Goal: Task Accomplishment & Management: Manage account settings

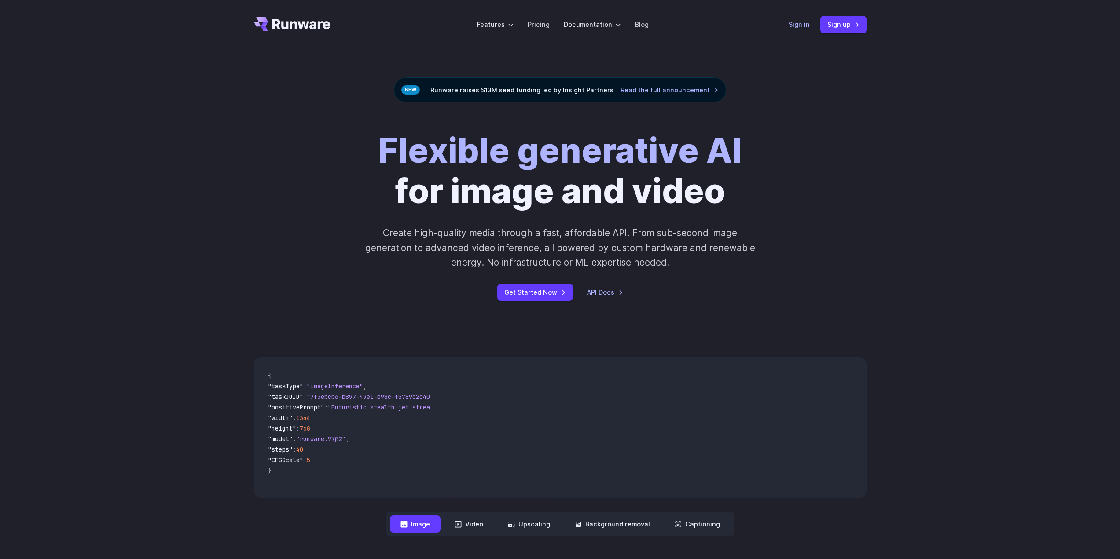
click at [797, 24] on link "Sign in" at bounding box center [799, 24] width 21 height 10
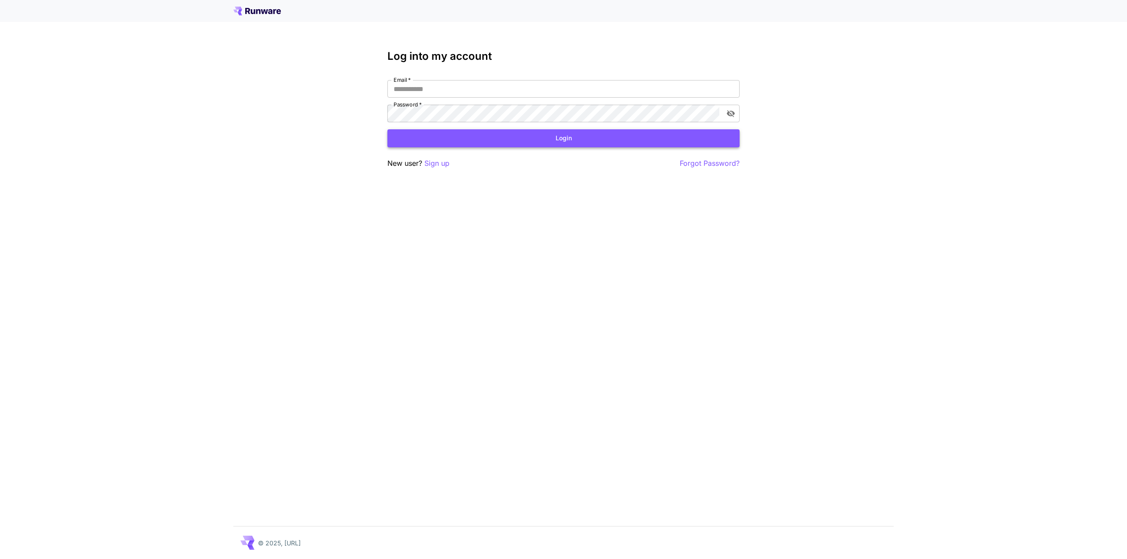
type input "**********"
click at [619, 139] on button "Login" at bounding box center [563, 138] width 352 height 18
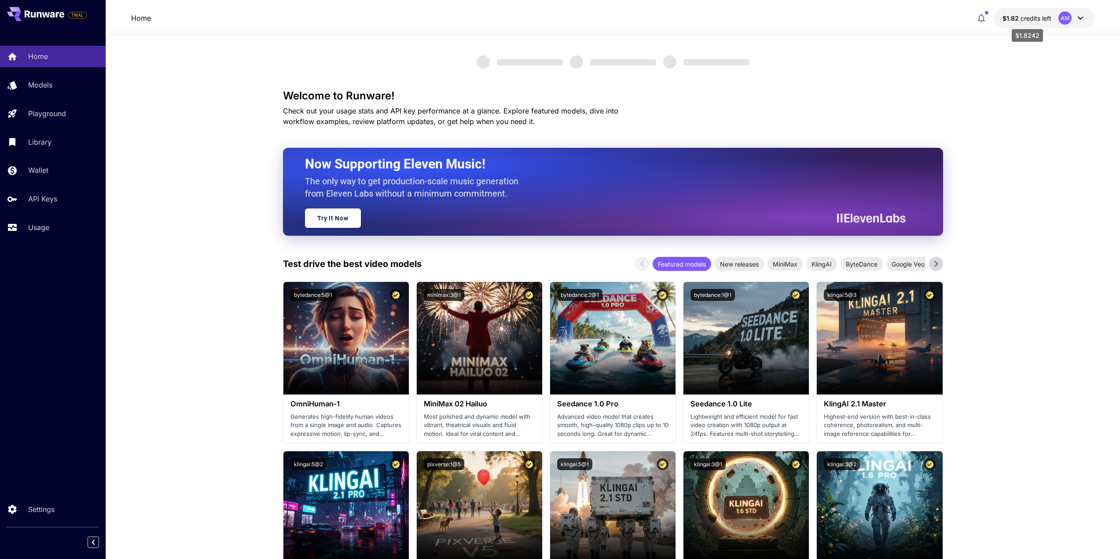
click at [1023, 18] on span "credits left" at bounding box center [1036, 18] width 31 height 7
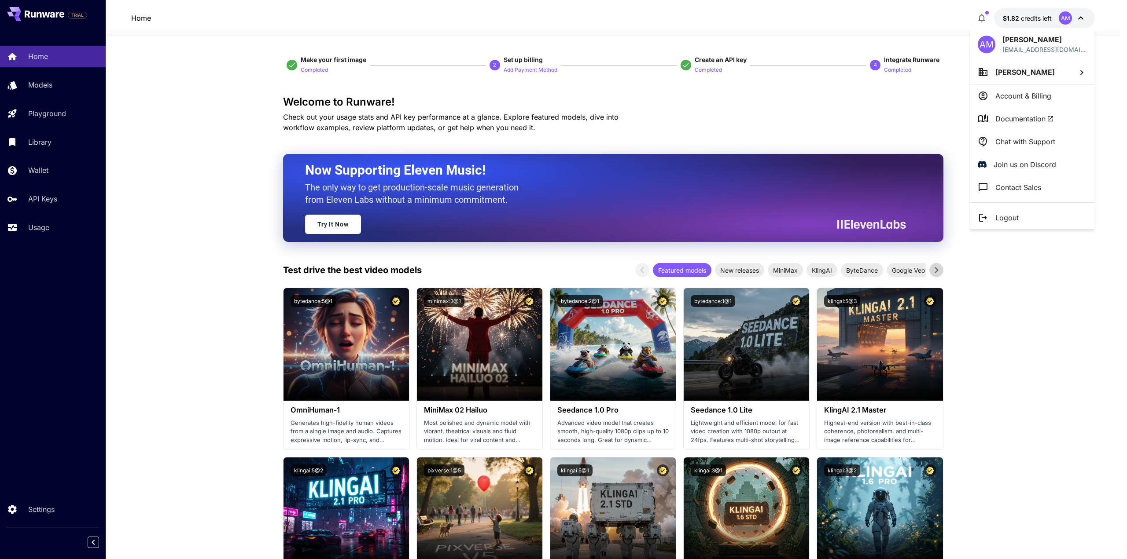
click at [861, 109] on div at bounding box center [563, 279] width 1127 height 559
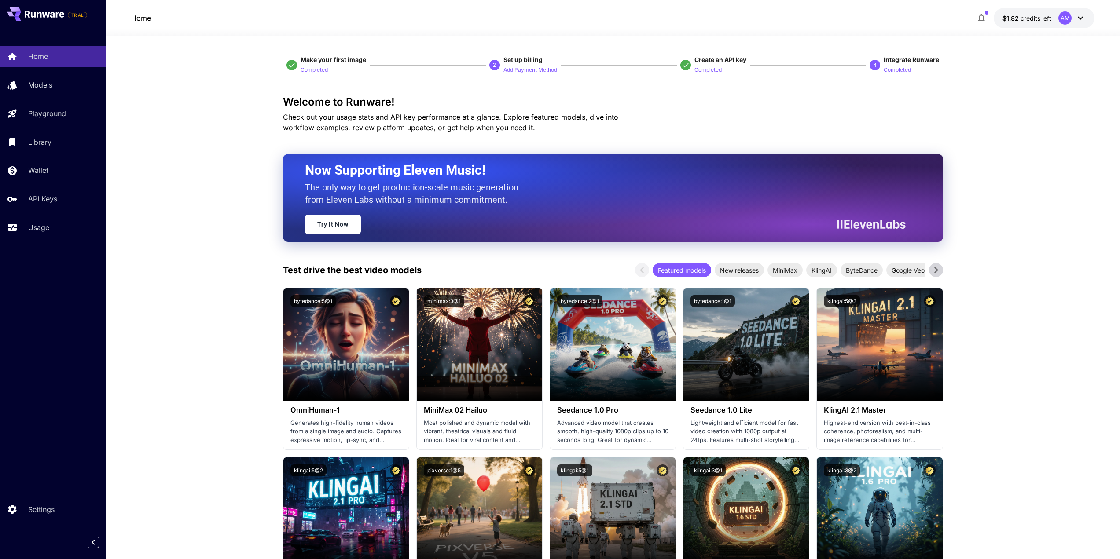
drag, startPoint x: 1022, startPoint y: 137, endPoint x: 1021, endPoint y: 131, distance: 6.7
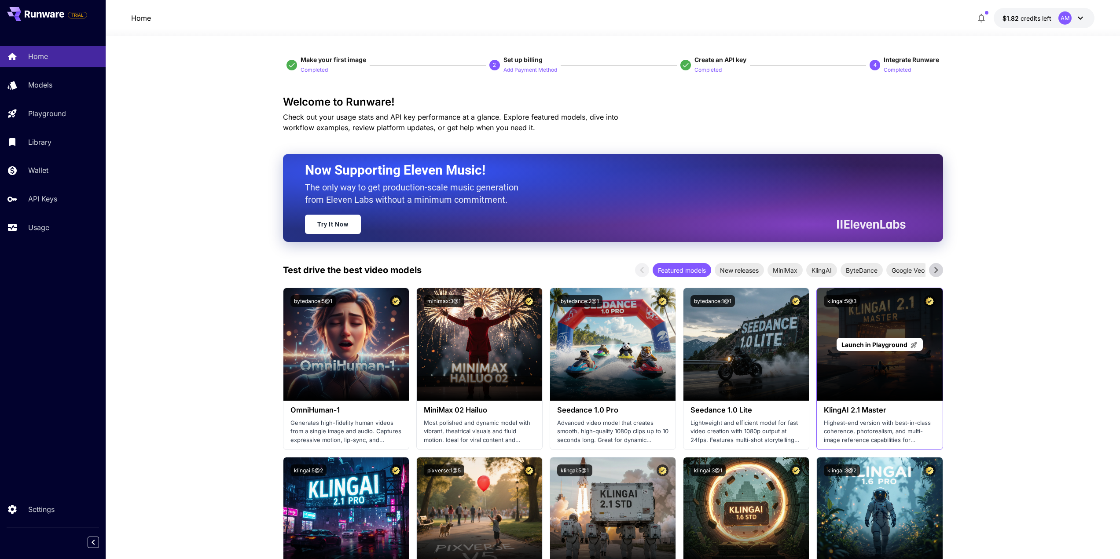
drag, startPoint x: 985, startPoint y: 279, endPoint x: 901, endPoint y: 315, distance: 91.9
